Goal: Information Seeking & Learning: Check status

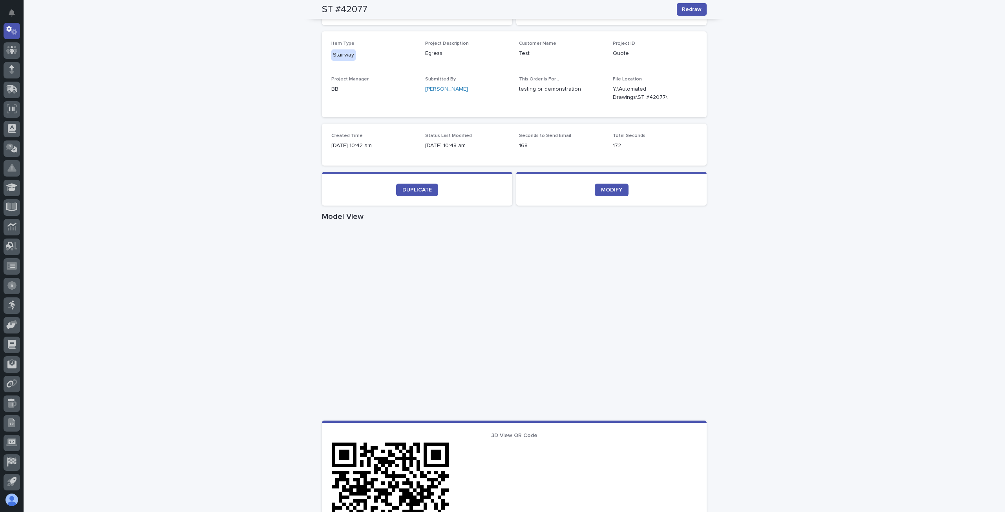
scroll to position [157, 0]
